Goal: Task Accomplishment & Management: Manage account settings

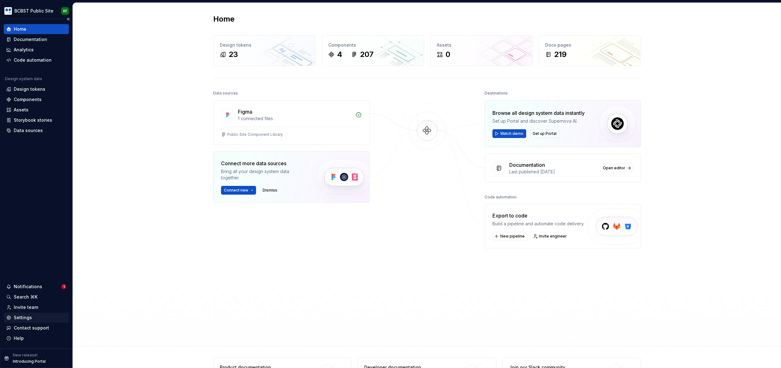
click at [22, 318] on div "Settings" at bounding box center [23, 317] width 18 height 6
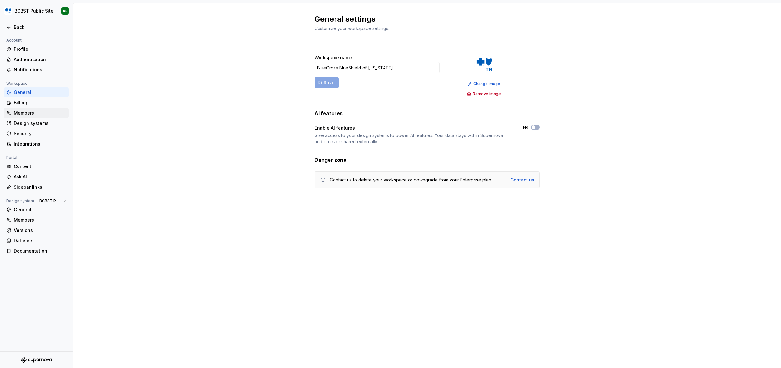
click at [22, 113] on div "Members" at bounding box center [40, 113] width 53 height 6
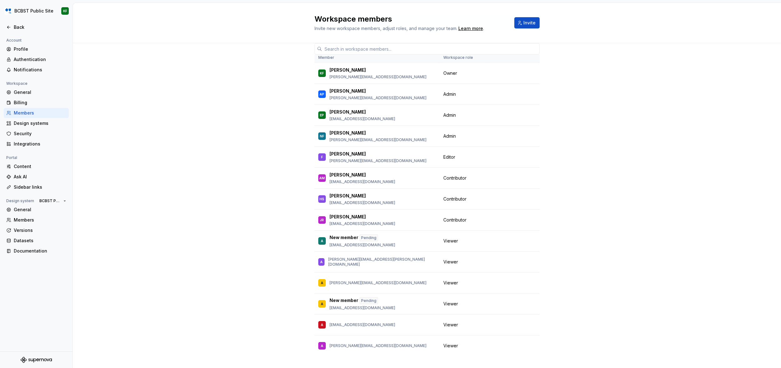
scroll to position [40, 0]
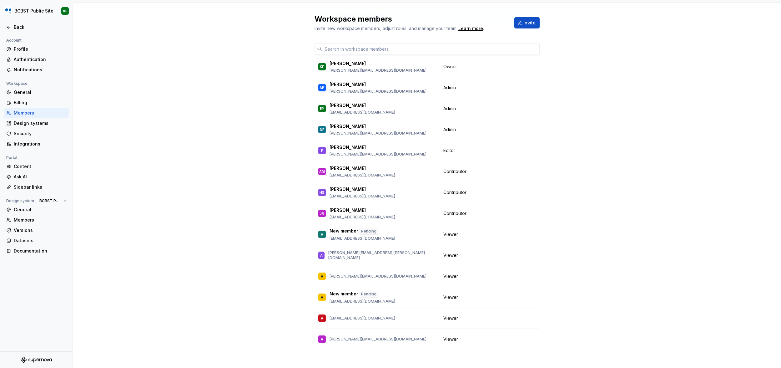
drag, startPoint x: 273, startPoint y: 286, endPoint x: 288, endPoint y: 379, distance: 95.0
click at [288, 368] on html "BCBST Public Site KF Back Account Profile Authentication Notifications Workspac…" at bounding box center [390, 184] width 781 height 368
click at [338, 48] on input "text" at bounding box center [431, 48] width 218 height 11
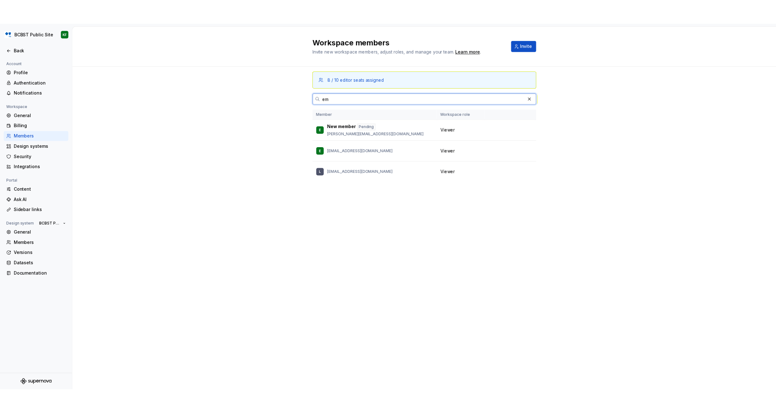
scroll to position [0, 0]
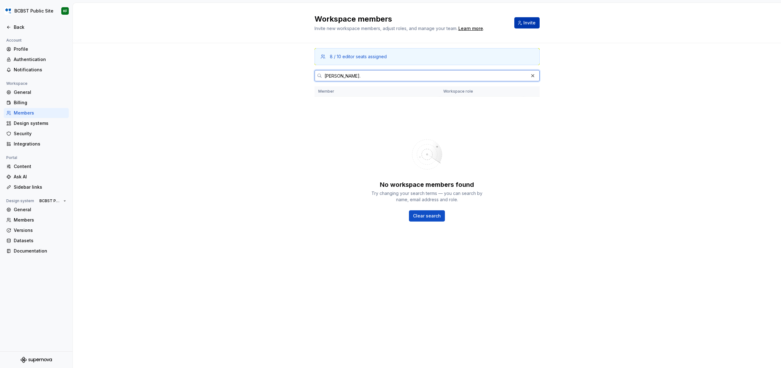
type input "Emily_miethe@bcbst."
click at [524, 23] on button "Invite" at bounding box center [527, 22] width 25 height 11
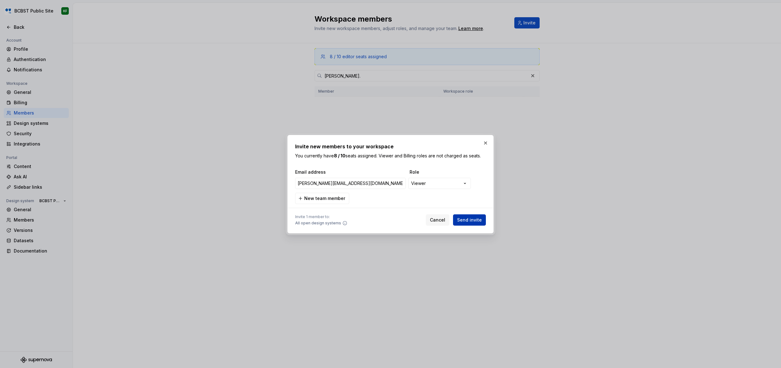
type input "emily_miethe@bcbst.com"
click at [473, 221] on span "Send invite" at bounding box center [469, 220] width 25 height 6
